Goal: Check status

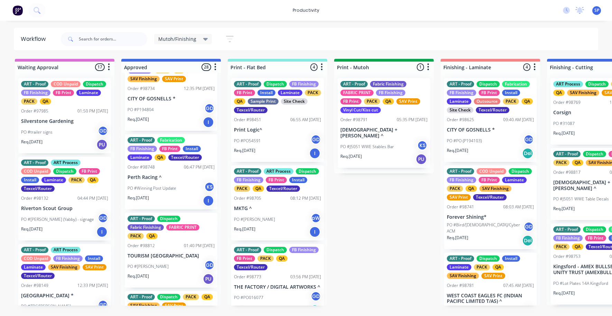
scroll to position [35, 0]
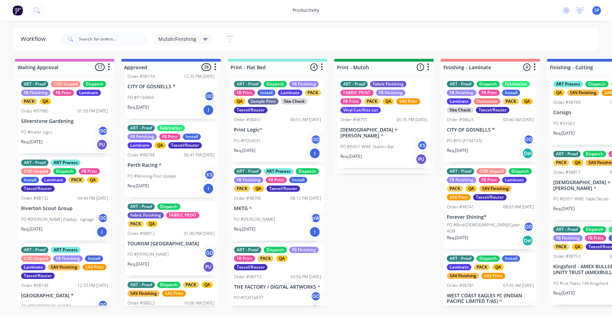
click at [203, 38] on icon at bounding box center [205, 39] width 5 height 3
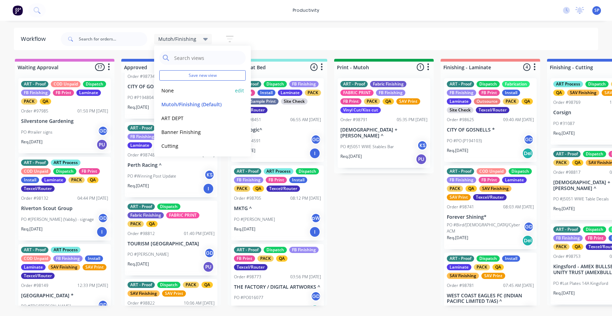
click at [170, 90] on button "None" at bounding box center [196, 90] width 74 height 8
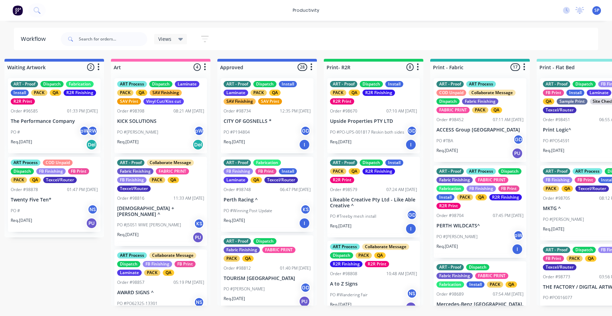
scroll to position [0, 546]
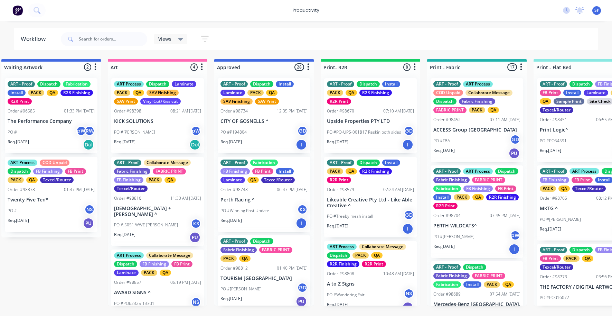
click at [250, 129] on div "PO #P194804 GD" at bounding box center [264, 132] width 87 height 13
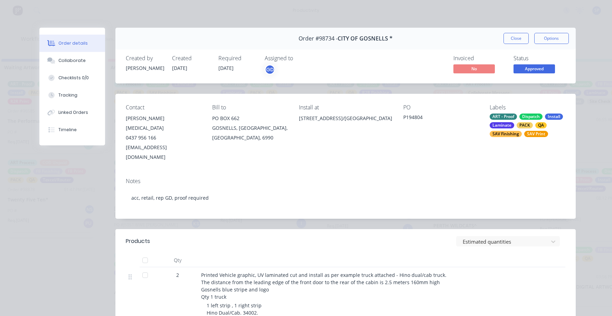
scroll to position [35, 0]
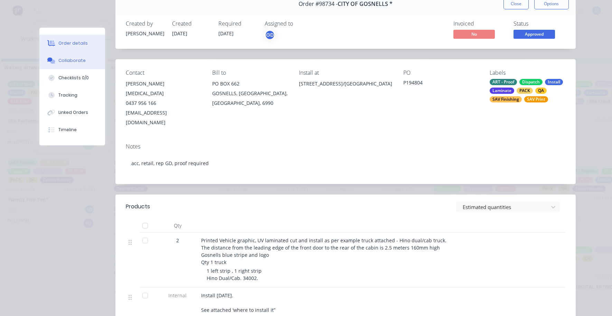
click at [71, 62] on div "Collaborate" at bounding box center [71, 60] width 27 height 6
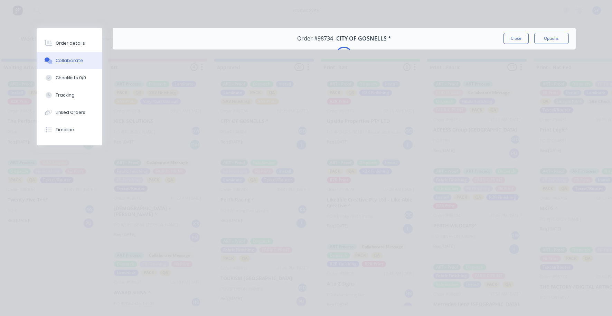
scroll to position [0, 0]
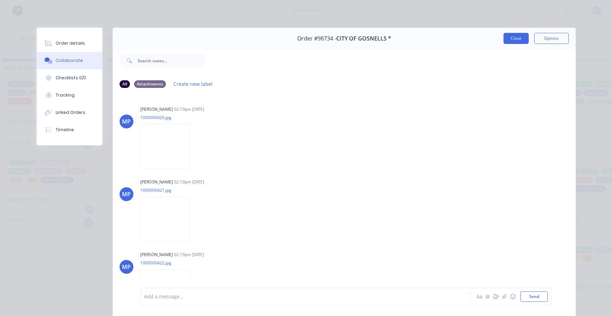
click at [519, 36] on button "Close" at bounding box center [516, 38] width 25 height 11
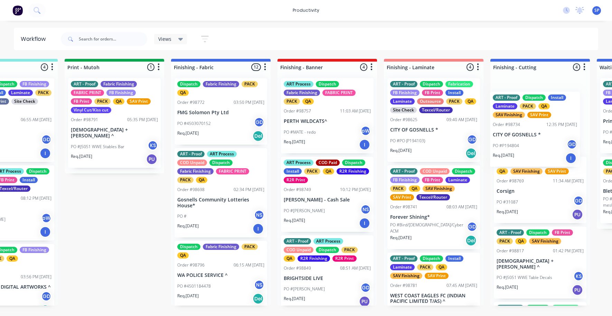
drag, startPoint x: 244, startPoint y: 124, endPoint x: 518, endPoint y: 138, distance: 274.9
click at [518, 138] on div "Submitted 6 Sort By Created date Required date Order number Customer name Most …" at bounding box center [201, 182] width 2657 height 247
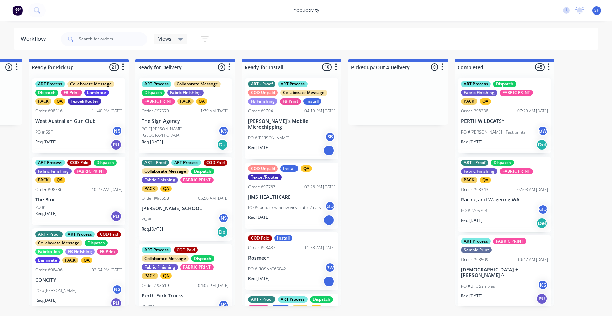
scroll to position [0, 2045]
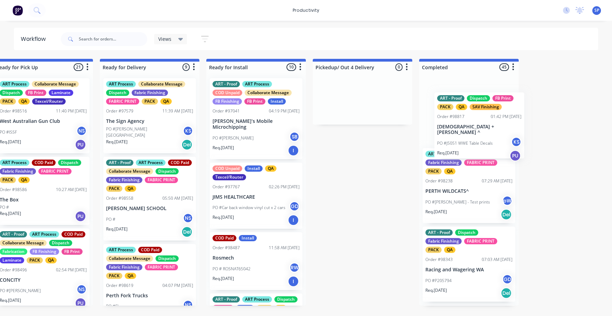
drag, startPoint x: 493, startPoint y: 127, endPoint x: 454, endPoint y: 127, distance: 39.4
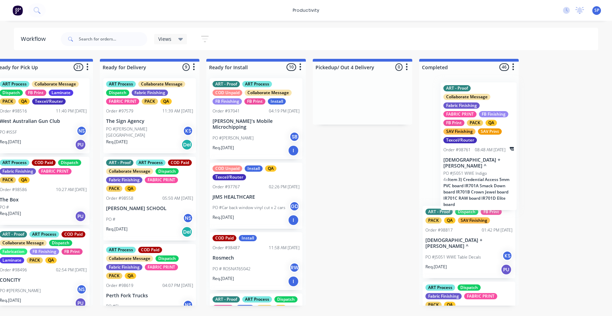
drag, startPoint x: 186, startPoint y: 262, endPoint x: 470, endPoint y: 165, distance: 299.4
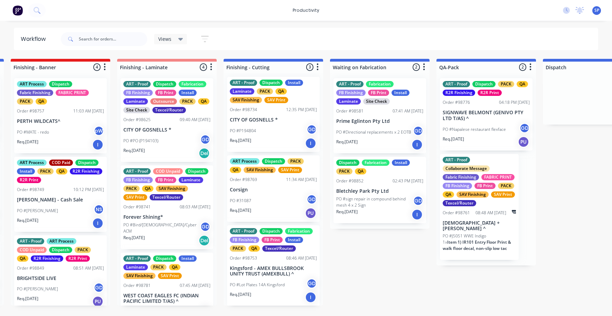
scroll to position [0, 1386]
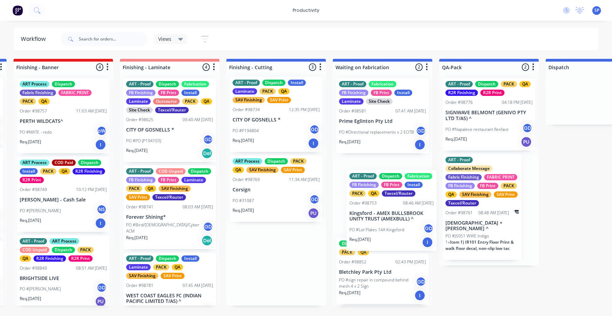
drag, startPoint x: 259, startPoint y: 280, endPoint x: 377, endPoint y: 223, distance: 131.1
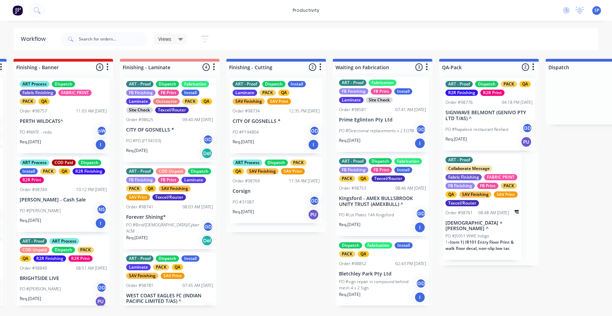
scroll to position [0, 0]
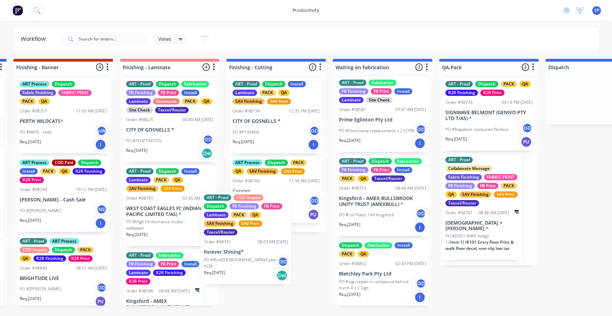
drag, startPoint x: 156, startPoint y: 230, endPoint x: 247, endPoint y: 257, distance: 94.2
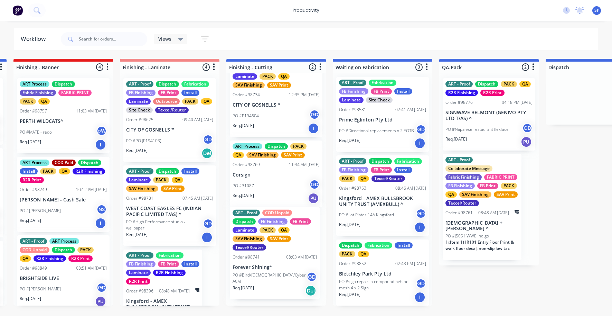
scroll to position [13, 0]
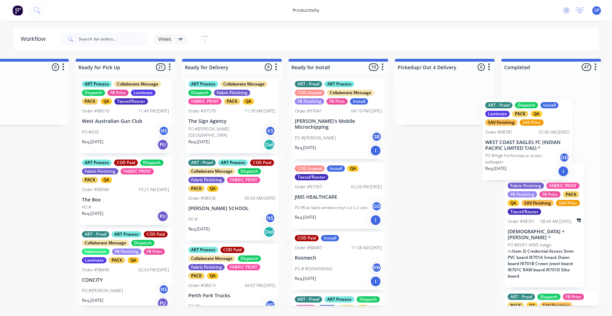
drag, startPoint x: 153, startPoint y: 207, endPoint x: 511, endPoint y: 142, distance: 363.8
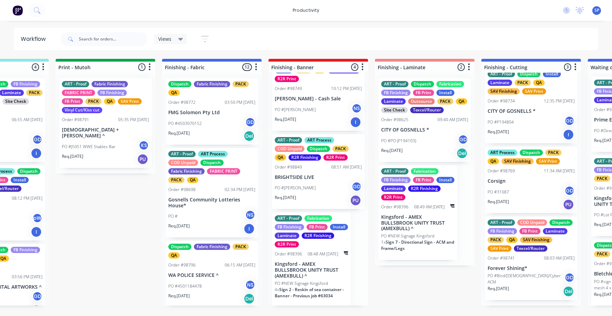
scroll to position [102, 0]
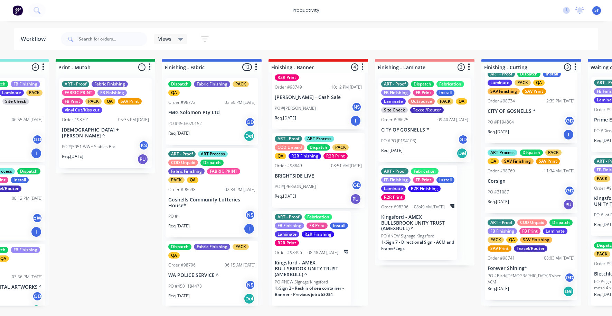
click at [85, 130] on p "[DEMOGRAPHIC_DATA] + [PERSON_NAME] ^" at bounding box center [105, 133] width 87 height 12
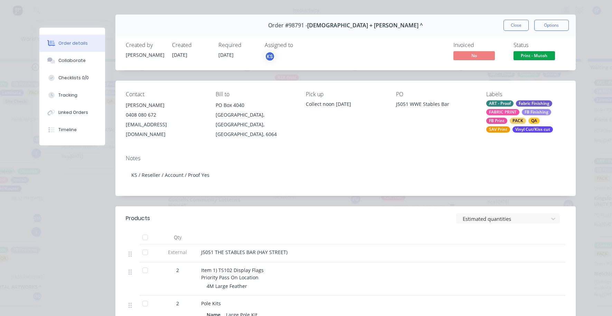
scroll to position [0, 0]
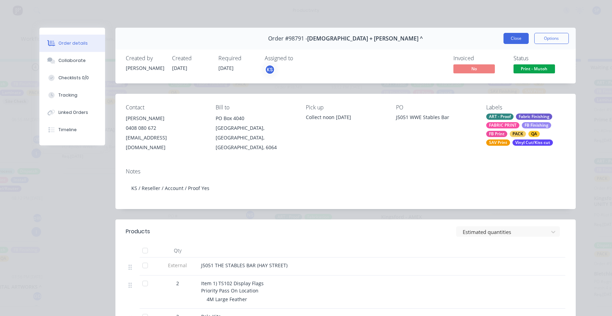
click at [514, 38] on button "Close" at bounding box center [516, 38] width 25 height 11
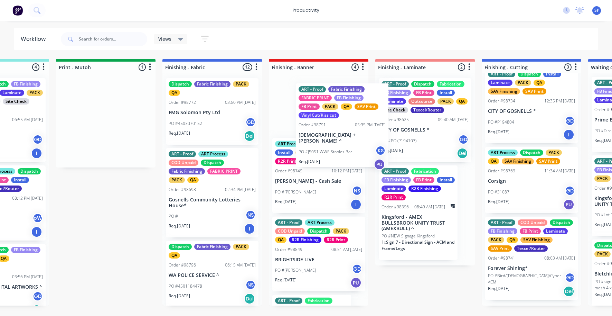
scroll to position [101, 0]
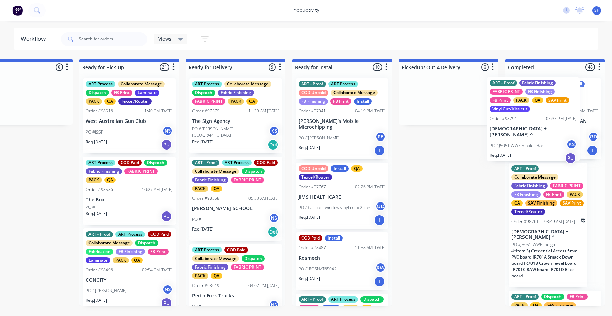
drag, startPoint x: 84, startPoint y: 129, endPoint x: 516, endPoint y: 128, distance: 431.1
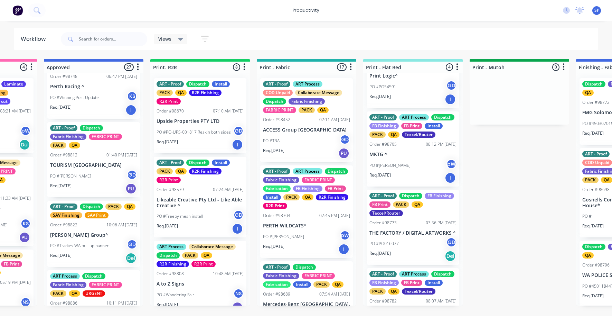
scroll to position [0, 0]
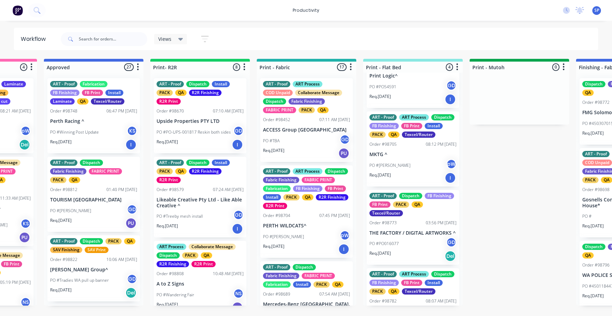
click at [89, 118] on div "ART - Proof Fabrication FB Finishing FB Print Install Laminate QA Texcel/Router…" at bounding box center [93, 115] width 93 height 75
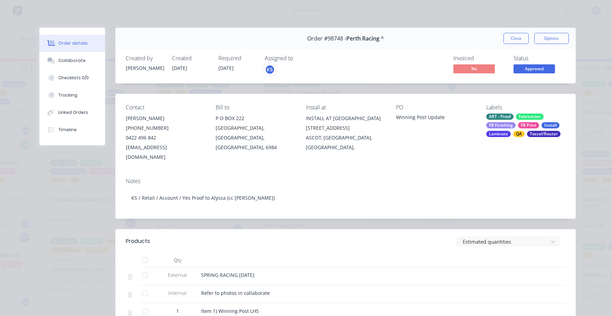
click at [509, 35] on button "Close" at bounding box center [516, 38] width 25 height 11
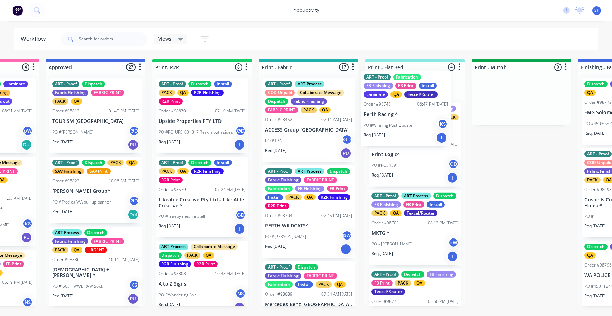
scroll to position [52, 0]
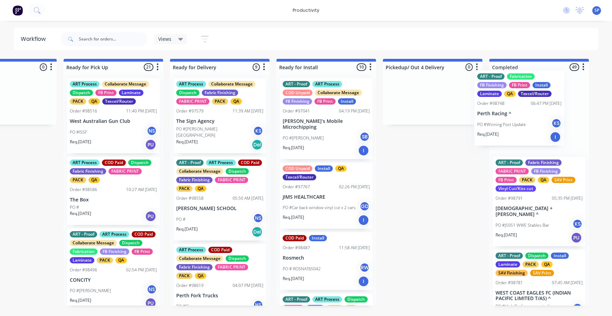
drag, startPoint x: 86, startPoint y: 128, endPoint x: 520, endPoint y: 121, distance: 434.3
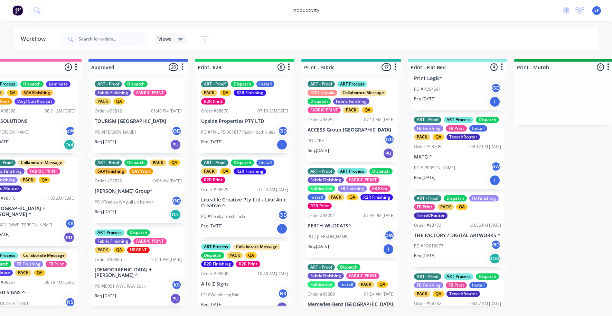
scroll to position [0, 657]
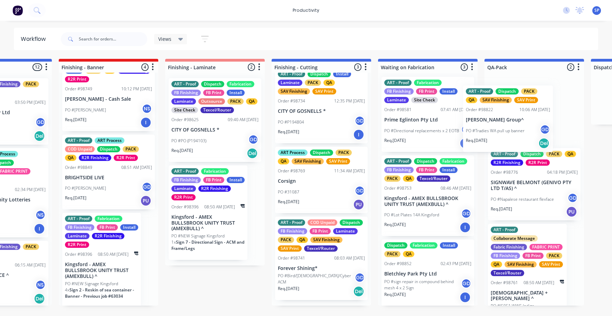
drag, startPoint x: 147, startPoint y: 199, endPoint x: 505, endPoint y: 128, distance: 365.2
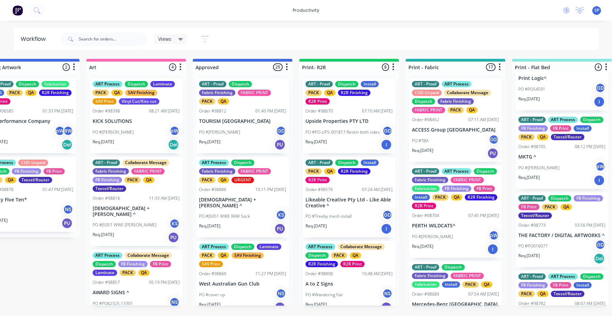
scroll to position [0, 520]
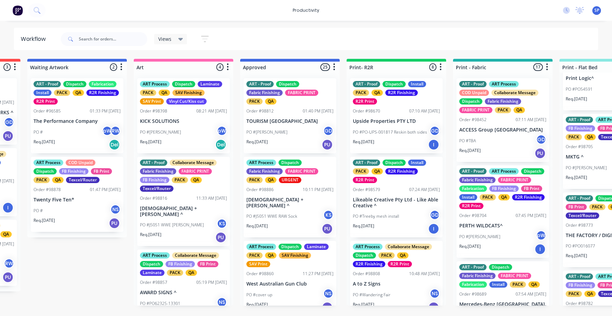
click at [281, 203] on div "ART Process Dispatch Fabric Finishing FABRIC PRINT PACK QA URGENT Order #98886 …" at bounding box center [290, 197] width 93 height 81
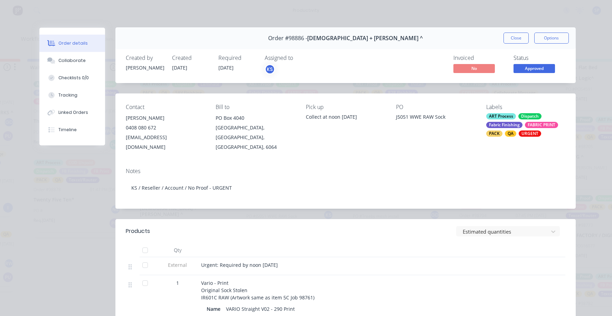
scroll to position [0, 0]
click at [511, 39] on button "Close" at bounding box center [516, 38] width 25 height 11
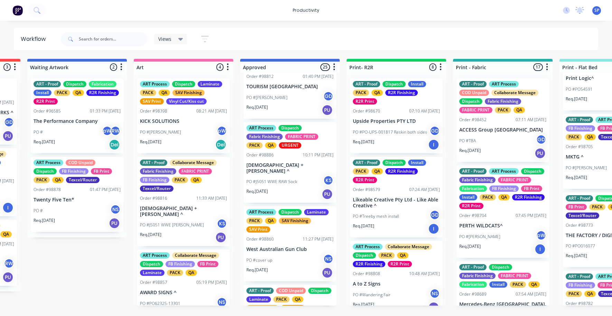
scroll to position [69, 0]
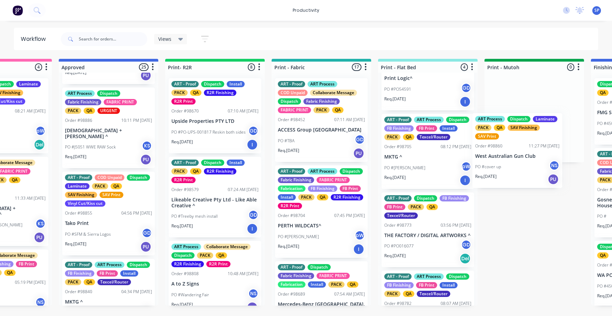
drag, startPoint x: 273, startPoint y: 219, endPoint x: 500, endPoint y: 163, distance: 233.4
click at [503, 162] on div "Submitted 6 Sort By Created date Required date Order number Customer name Most …" at bounding box center [621, 182] width 2657 height 247
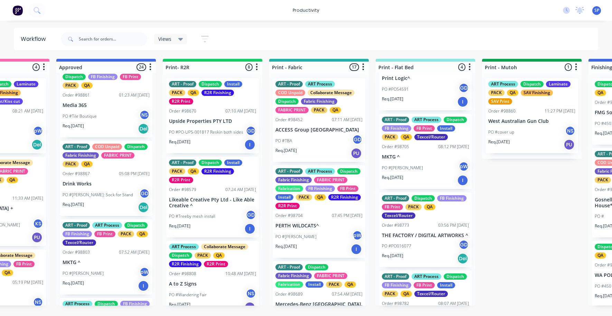
scroll to position [519, 0]
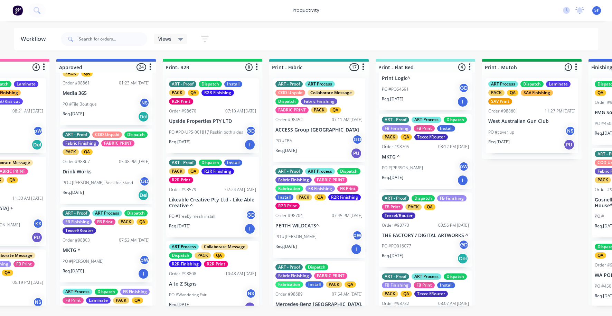
click at [102, 103] on div "PO #Tile Boutique NS" at bounding box center [106, 104] width 87 height 13
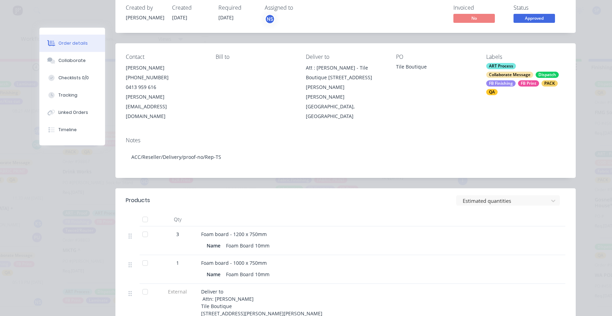
scroll to position [35, 0]
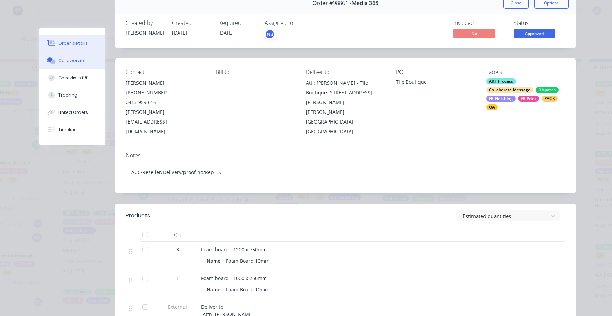
click at [68, 55] on button "Collaborate" at bounding box center [72, 60] width 66 height 17
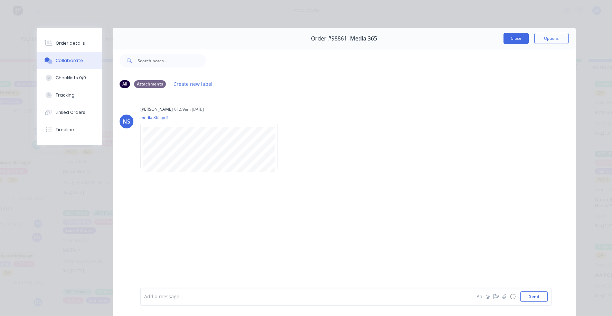
click at [516, 34] on button "Close" at bounding box center [516, 38] width 25 height 11
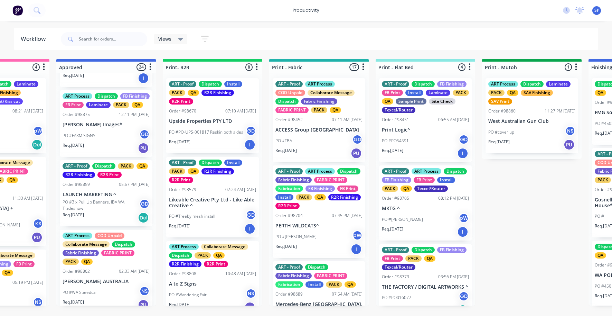
scroll to position [726, 0]
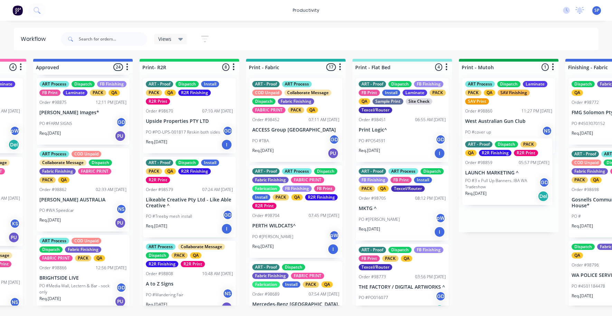
drag, startPoint x: 82, startPoint y: 203, endPoint x: 485, endPoint y: 183, distance: 403.6
click at [486, 183] on div "Submitted 6 Sort By Created date Required date Order number Customer name Most …" at bounding box center [596, 182] width 2657 height 247
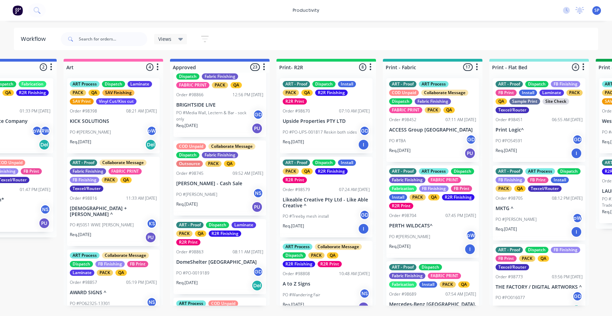
scroll to position [968, 0]
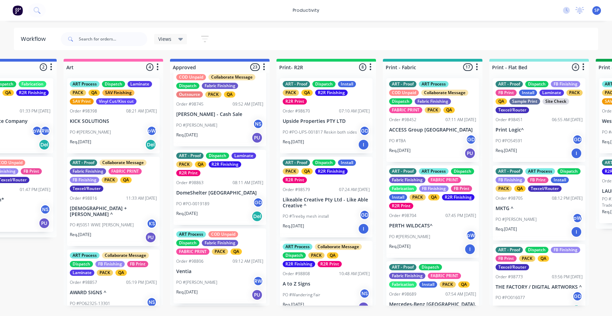
click at [200, 132] on div "PO #David NS" at bounding box center [219, 125] width 87 height 13
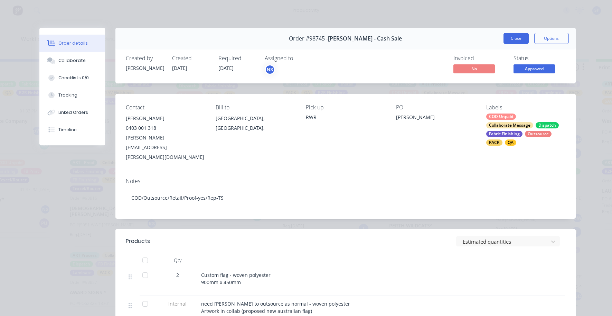
click at [505, 36] on button "Close" at bounding box center [516, 38] width 25 height 11
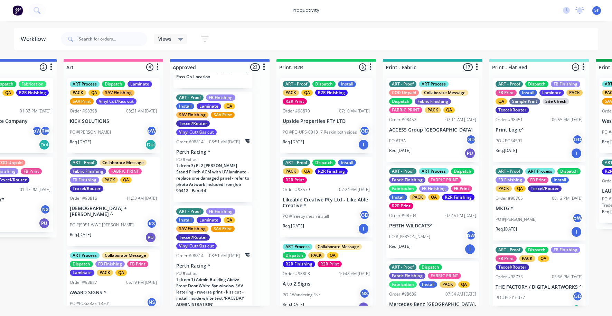
scroll to position [1314, 0]
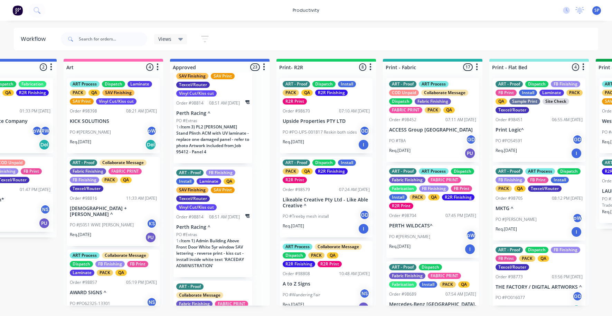
click at [198, 116] on p "Perth Racing ^" at bounding box center [212, 113] width 73 height 6
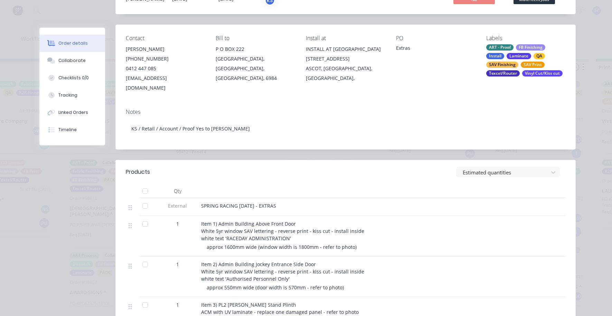
scroll to position [0, 0]
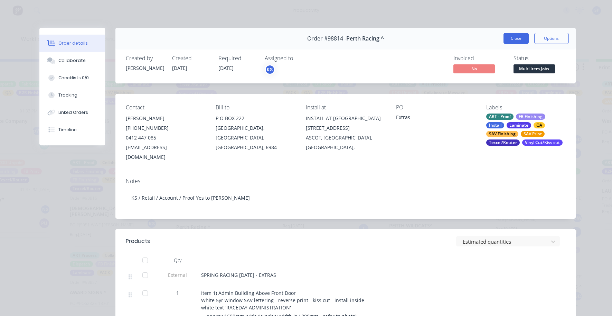
click at [515, 40] on button "Close" at bounding box center [516, 38] width 25 height 11
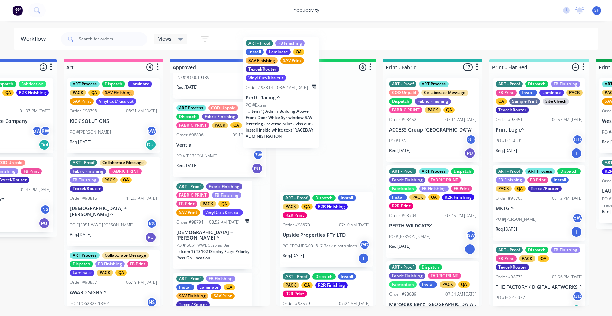
scroll to position [1080, 0]
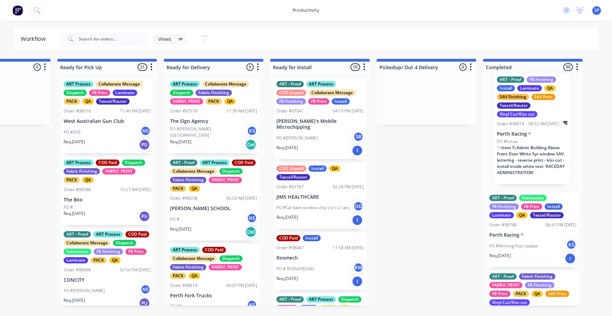
drag, startPoint x: 197, startPoint y: 113, endPoint x: 512, endPoint y: 153, distance: 317.9
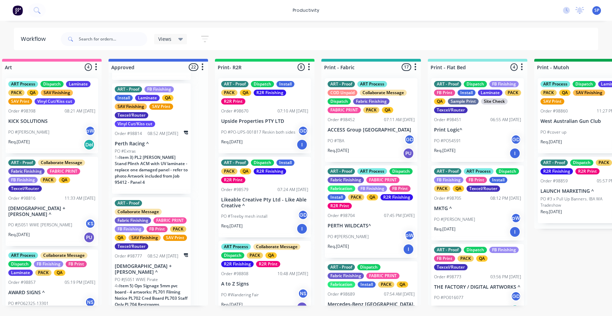
scroll to position [1287, 0]
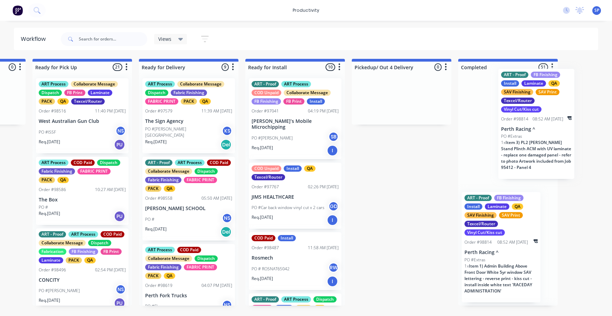
drag, startPoint x: 147, startPoint y: 166, endPoint x: 536, endPoint y: 151, distance: 388.5
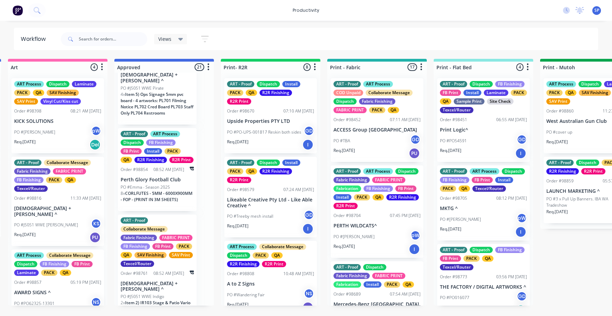
scroll to position [1322, 0]
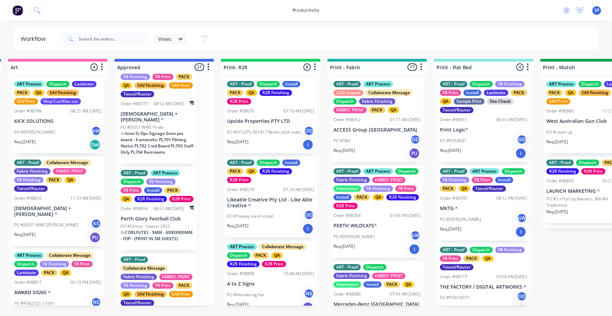
click at [152, 132] on div "ART - Proof Collaborate Message Fabric Finishing FABRIC PRINT FB Finishing FB P…" at bounding box center [157, 104] width 79 height 119
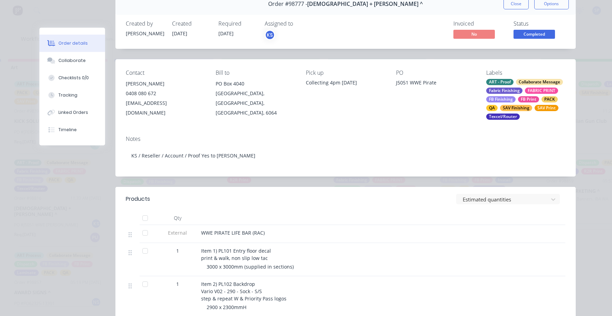
scroll to position [0, 0]
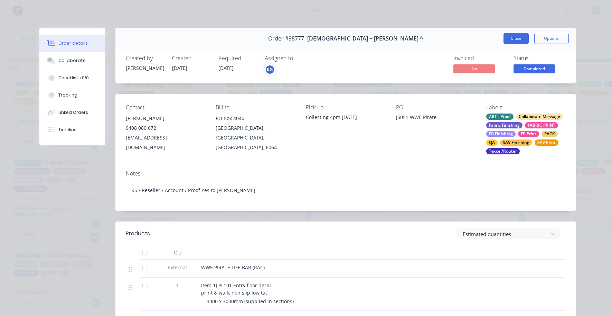
click at [515, 40] on button "Close" at bounding box center [516, 38] width 25 height 11
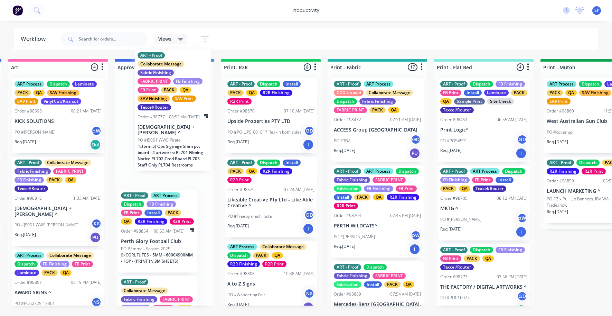
scroll to position [1297, 0]
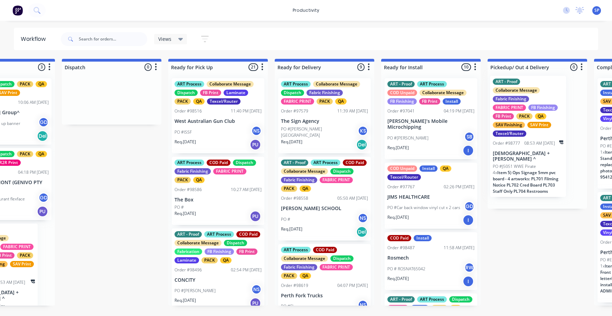
drag, startPoint x: 149, startPoint y: 155, endPoint x: 523, endPoint y: 179, distance: 374.9
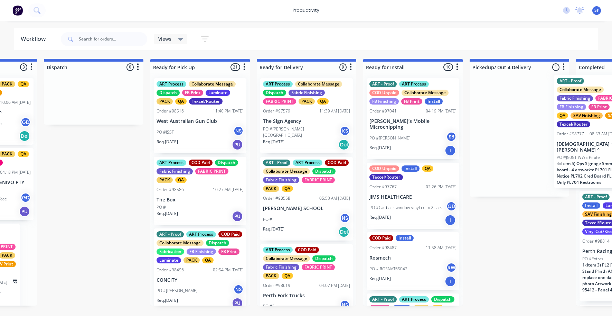
drag, startPoint x: 513, startPoint y: 149, endPoint x: 589, endPoint y: 146, distance: 76.1
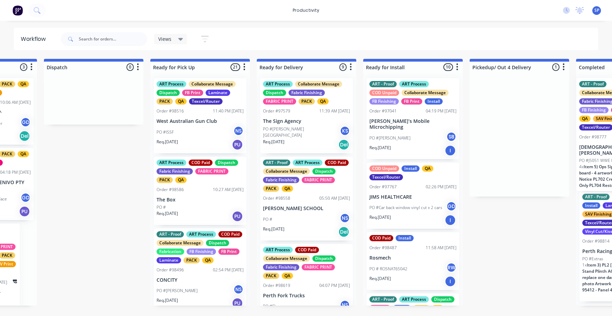
scroll to position [0, 1891]
